Goal: Obtain resource: Obtain resource

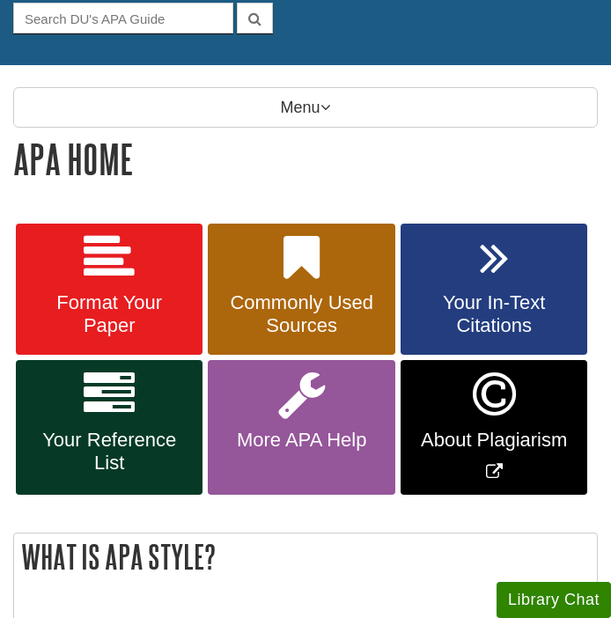
scroll to position [181, 0]
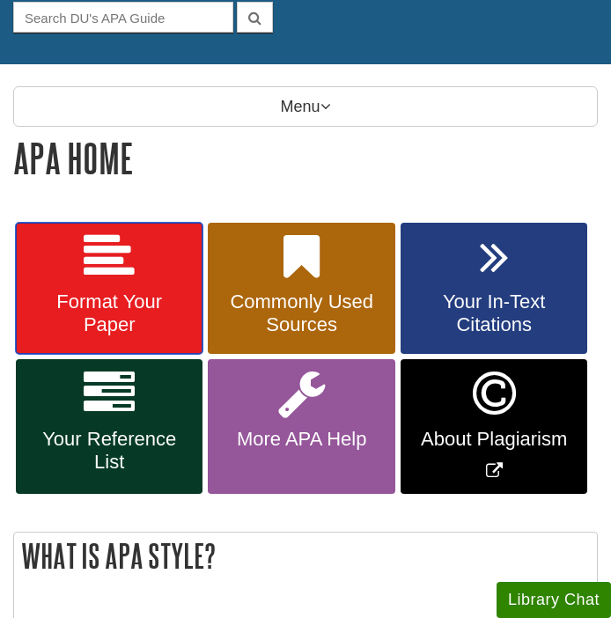
click at [139, 331] on span "Format Your Paper" at bounding box center [109, 313] width 160 height 46
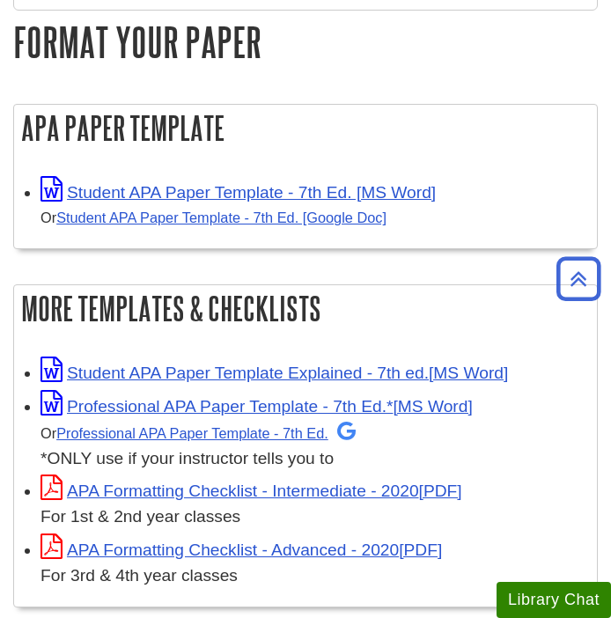
scroll to position [300, 0]
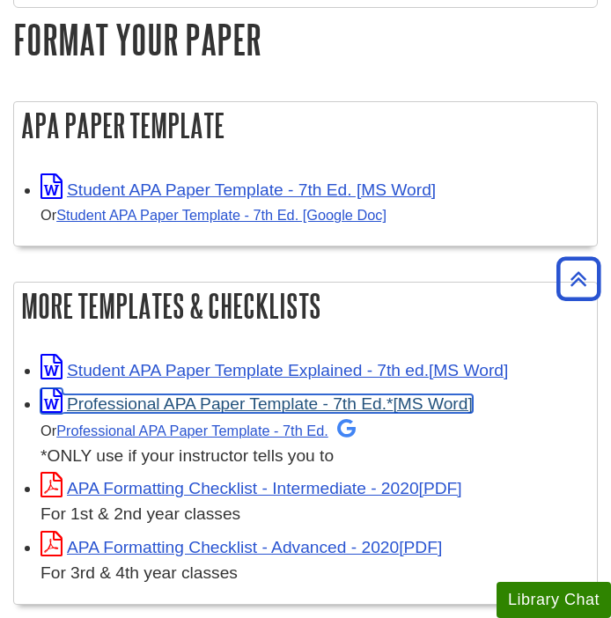
click at [171, 409] on link "Professional APA Paper Template - 7th Ed.*" at bounding box center [256, 403] width 432 height 18
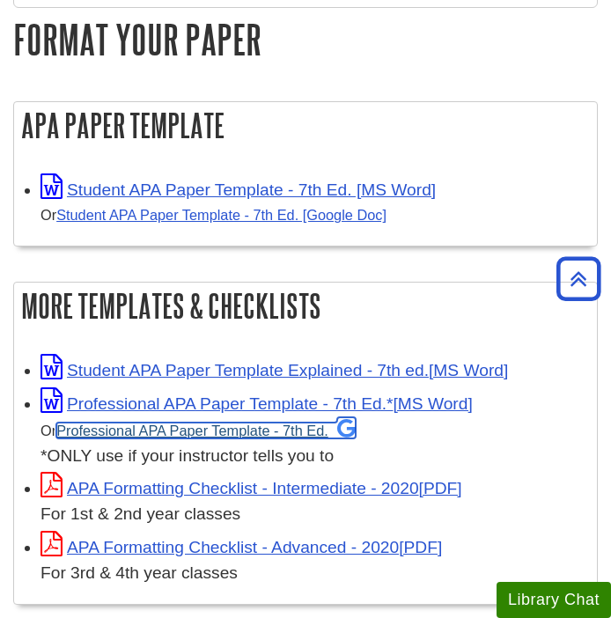
click at [275, 435] on link "Professional APA Paper Template - 7th Ed." at bounding box center [205, 430] width 299 height 16
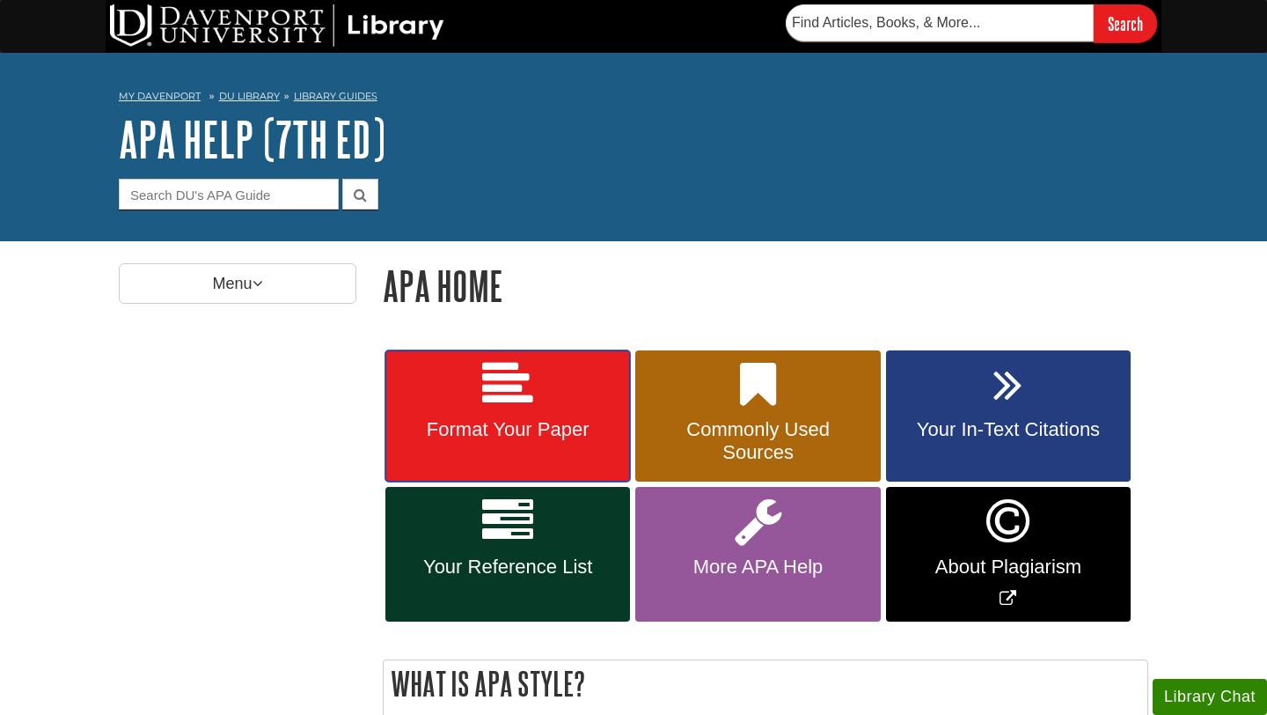
click at [545, 442] on link "Format Your Paper" at bounding box center [507, 416] width 245 height 132
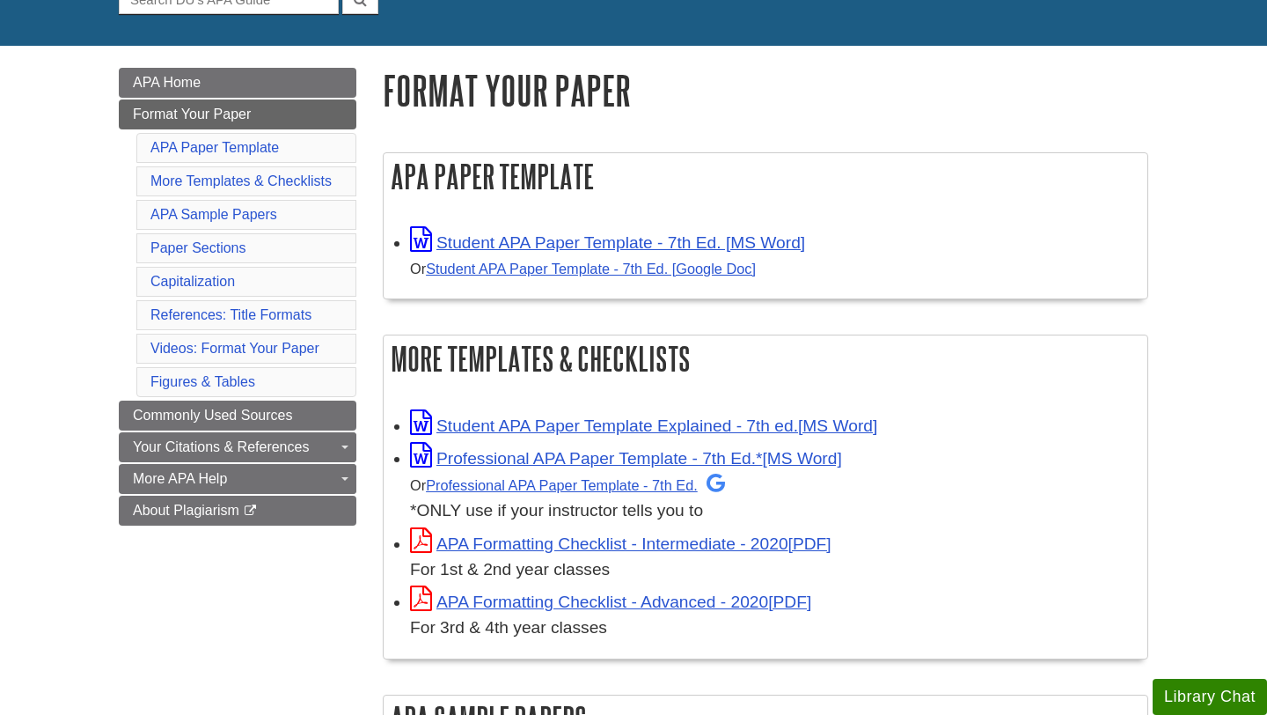
scroll to position [196, 0]
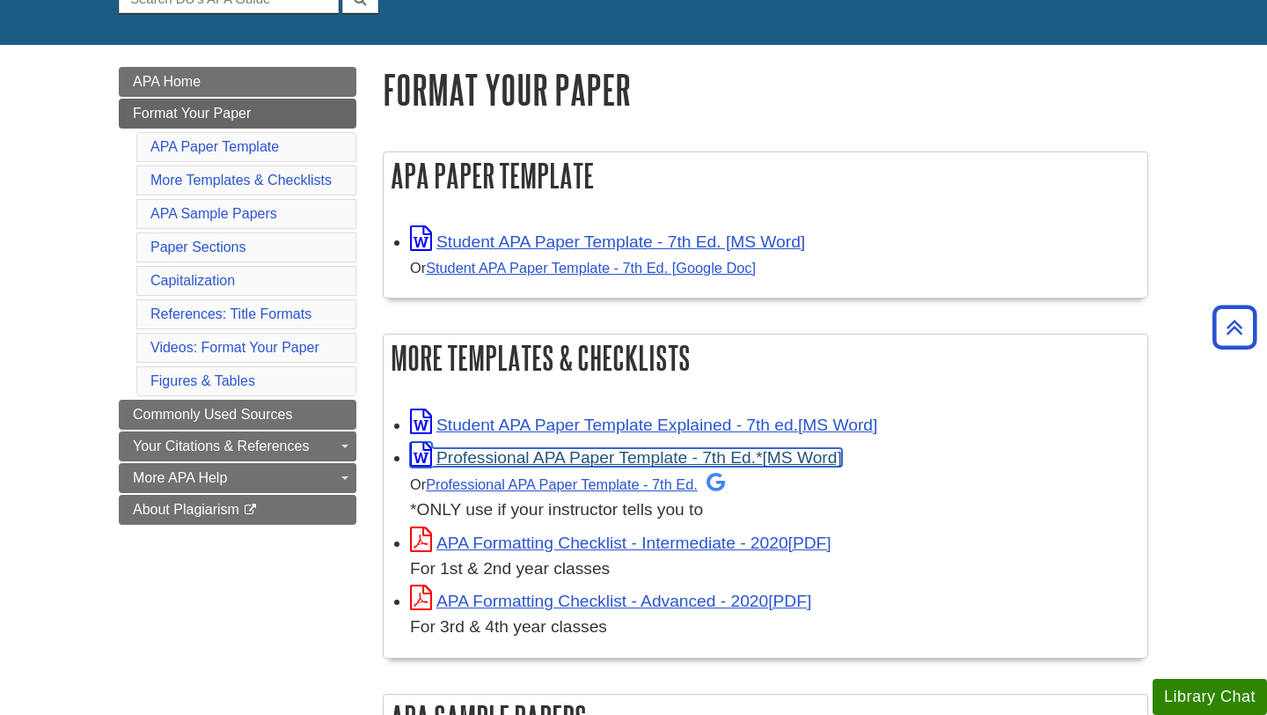
click at [585, 458] on link "Professional APA Paper Template - 7th Ed.*" at bounding box center [626, 457] width 432 height 18
